Goal: Task Accomplishment & Management: Use online tool/utility

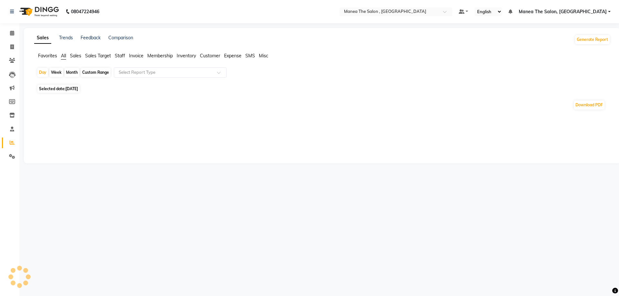
click at [71, 72] on div "Month" at bounding box center [71, 72] width 15 height 9
select select "9"
select select "2025"
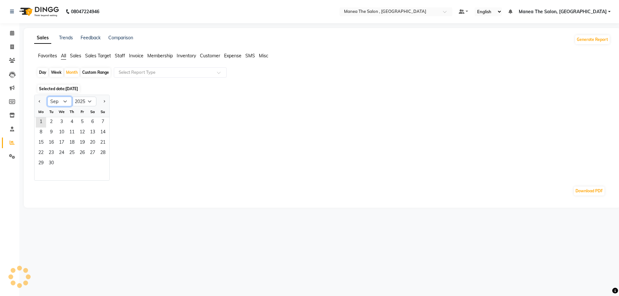
click at [66, 101] on select "Jan Feb Mar Apr May Jun [DATE] Aug Sep Oct Nov Dec" at bounding box center [59, 102] width 25 height 10
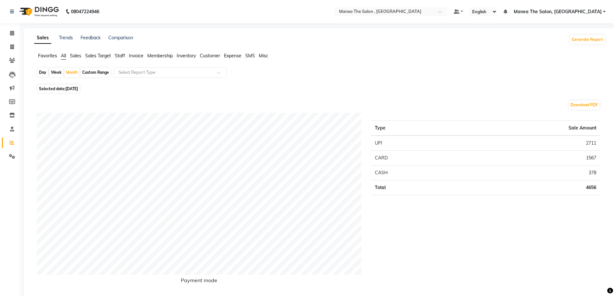
click at [70, 88] on span "[DATE]" at bounding box center [71, 88] width 13 height 5
select select "9"
select select "2025"
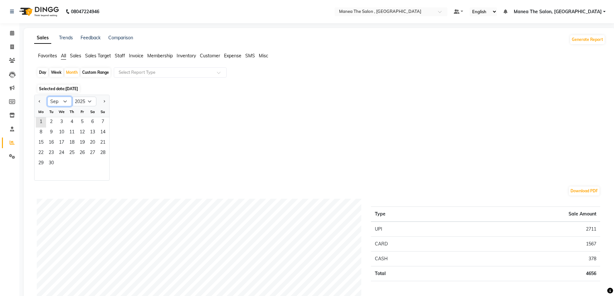
click at [64, 101] on select "Jan Feb Mar Apr May Jun [DATE] Aug Sep Oct Nov Dec" at bounding box center [59, 102] width 25 height 10
select select "8"
click at [47, 97] on select "Jan Feb Mar Apr May Jun [DATE] Aug Sep Oct Nov Dec" at bounding box center [59, 102] width 25 height 10
click at [81, 116] on div "Fr" at bounding box center [82, 112] width 10 height 10
click at [82, 121] on span "1" at bounding box center [82, 122] width 10 height 10
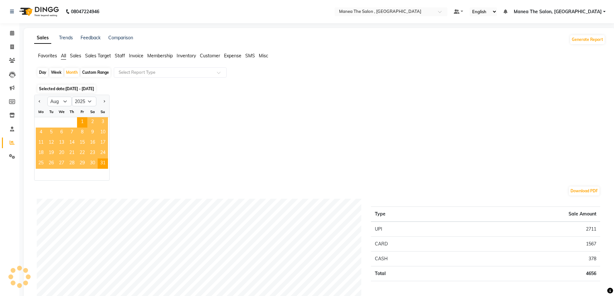
click at [119, 55] on span "Staff" at bounding box center [120, 56] width 10 height 6
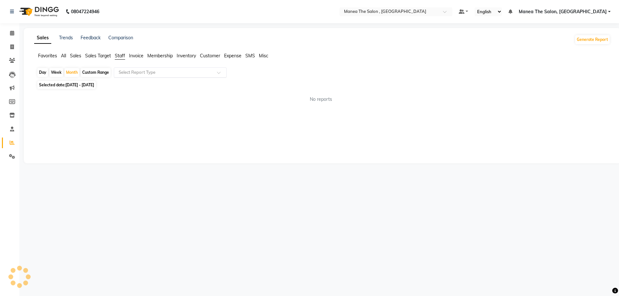
click at [214, 73] on div at bounding box center [170, 72] width 112 height 6
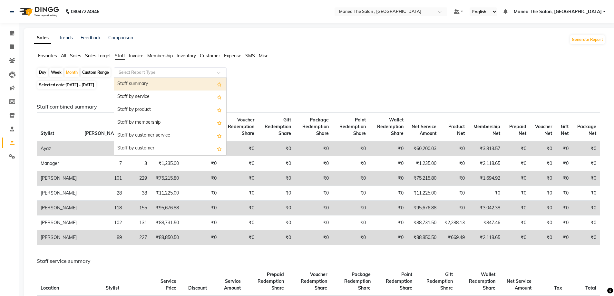
click at [174, 84] on div "Staff summary" at bounding box center [170, 84] width 112 height 13
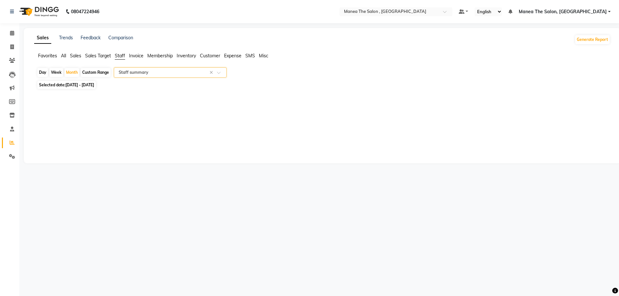
select select "full_report"
select select "pdf"
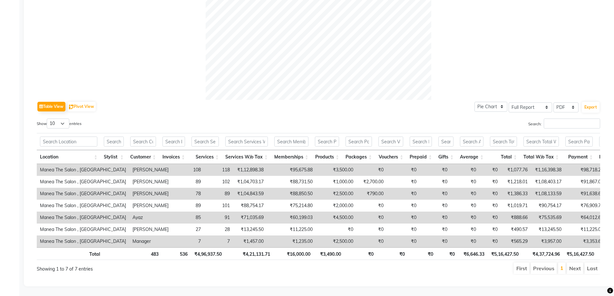
scroll to position [236, 0]
